Goal: Find specific page/section: Find specific page/section

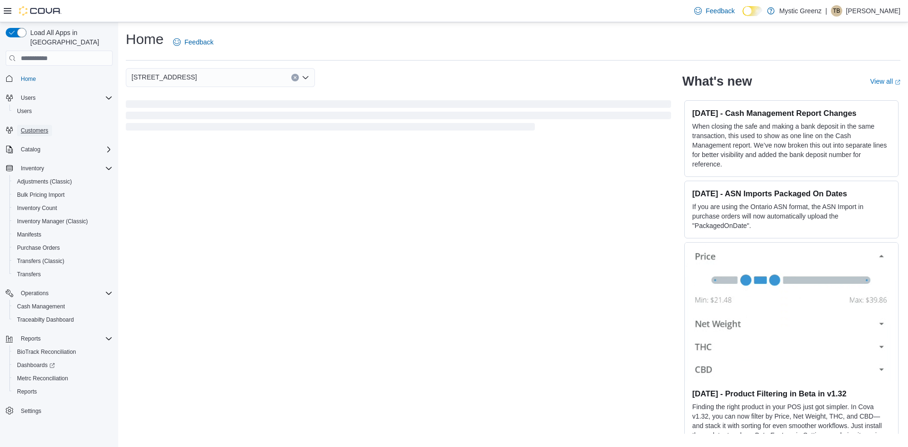
click at [26, 127] on span "Customers" at bounding box center [34, 131] width 27 height 8
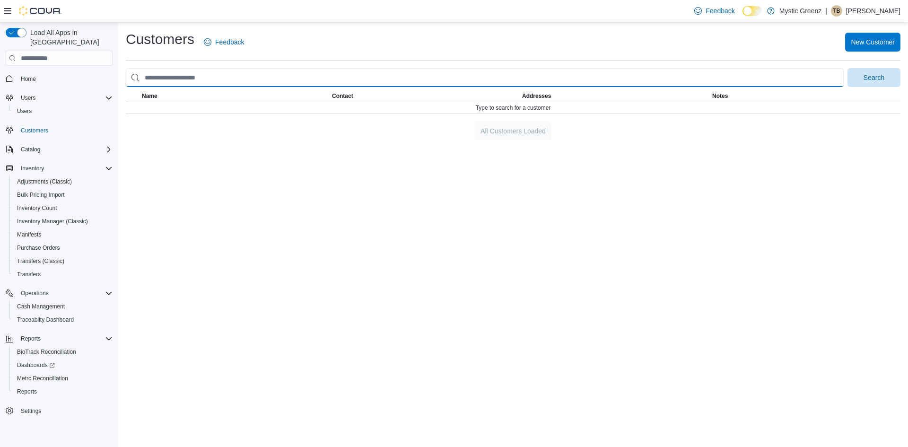
click at [212, 83] on input "search" at bounding box center [485, 77] width 718 height 19
type input "**********"
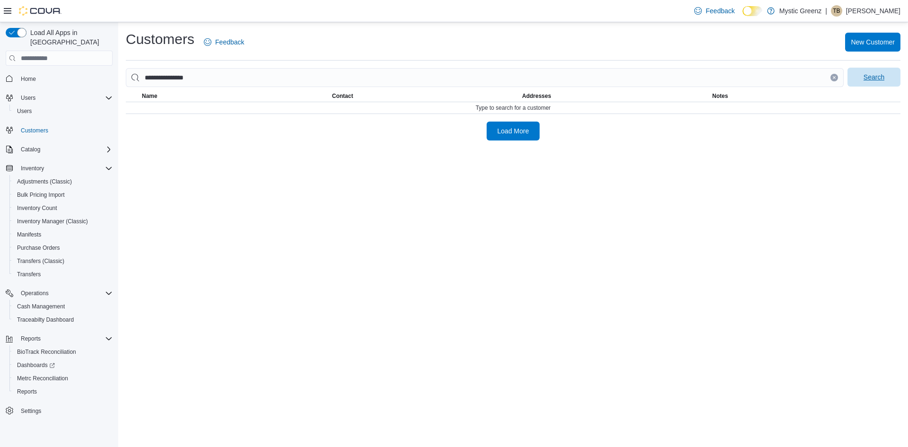
click at [863, 78] on span "Search" at bounding box center [873, 76] width 21 height 9
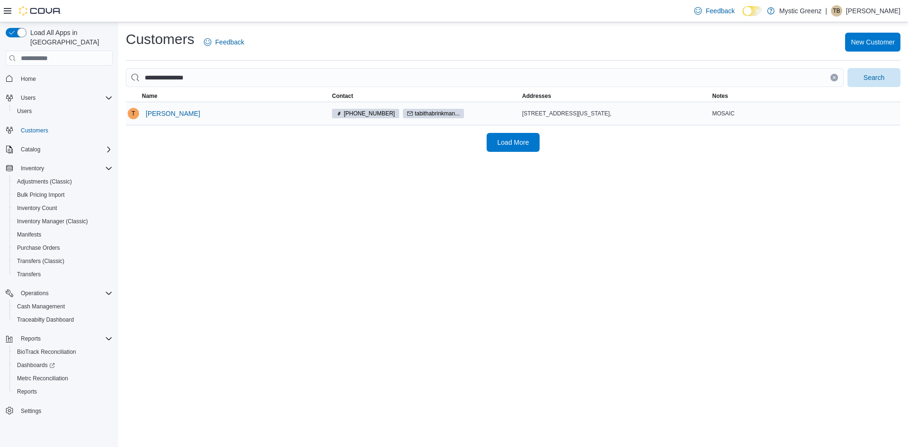
click at [541, 117] on div "[STREET_ADDRESS][US_STATE]," at bounding box center [615, 114] width 186 height 8
click at [258, 113] on div "[PERSON_NAME]" at bounding box center [235, 113] width 190 height 23
click at [190, 109] on span "[PERSON_NAME]" at bounding box center [173, 113] width 54 height 9
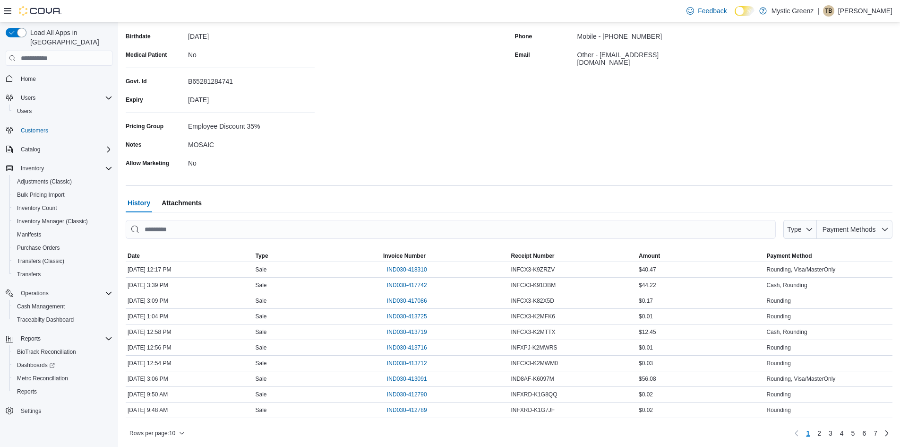
scroll to position [147, 0]
click at [416, 265] on span "IND030-418310" at bounding box center [407, 268] width 40 height 8
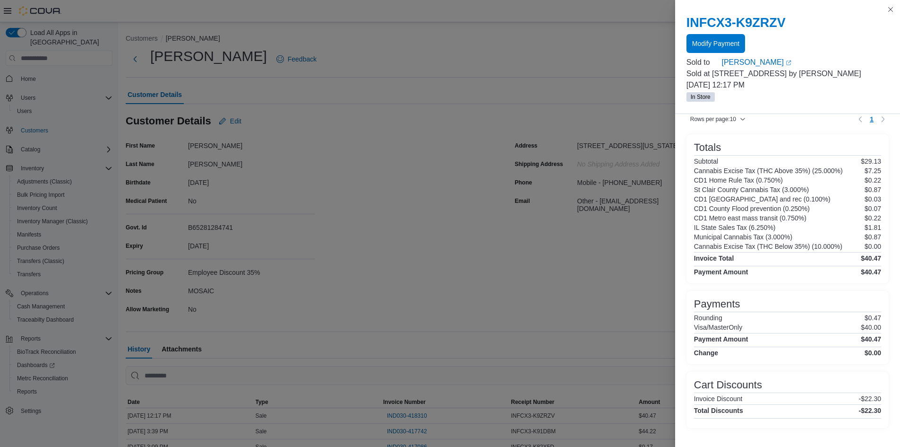
scroll to position [340, 0]
click at [895, 11] on button "Close this dialog" at bounding box center [890, 8] width 11 height 11
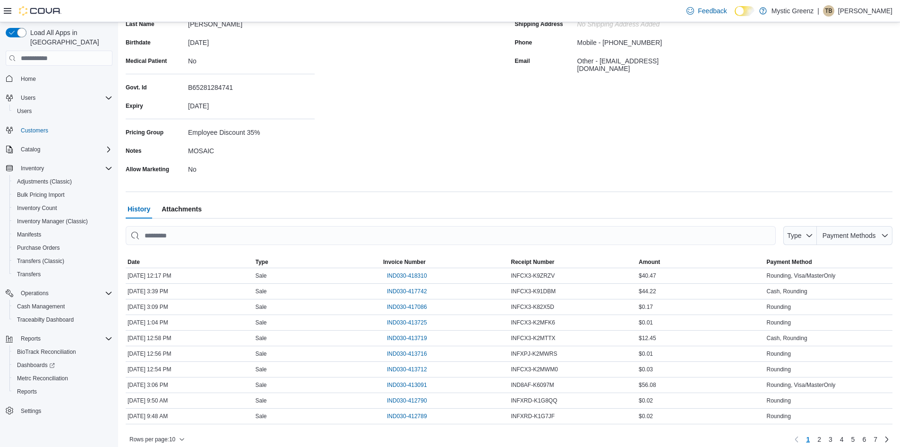
scroll to position [147, 0]
